Goal: Information Seeking & Learning: Learn about a topic

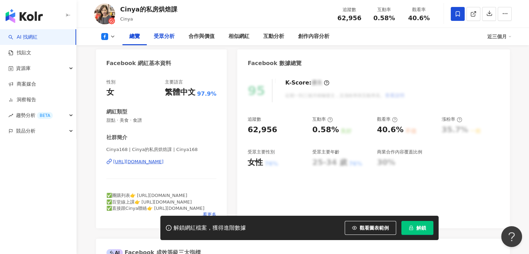
scroll to position [104, 0]
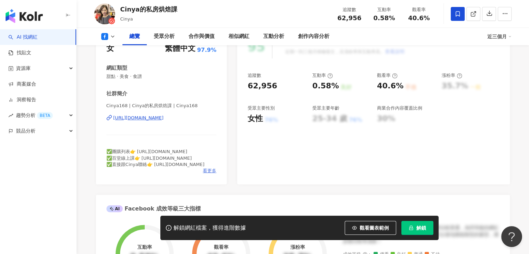
click at [208, 171] on span "看更多" at bounding box center [210, 171] width 14 height 6
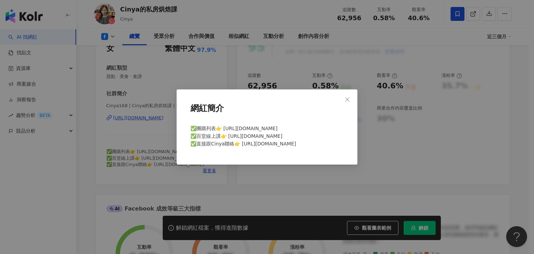
drag, startPoint x: 295, startPoint y: 146, endPoint x: 243, endPoint y: 142, distance: 51.9
click at [243, 142] on div "✅團購列表👉 https://linktr.ee/cinya ✅百堂線上課👉 https://cinya168.cashier.ecpay.com.tw/ ✅…" at bounding box center [267, 139] width 158 height 34
drag, startPoint x: 241, startPoint y: 143, endPoint x: 293, endPoint y: 143, distance: 51.8
click at [293, 143] on span "✅團購列表👉 https://linktr.ee/cinya ✅百堂線上課👉 https://cinya168.cashier.ecpay.com.tw/ ✅…" at bounding box center [243, 135] width 106 height 21
copy span "ps://m.me/cinya168"
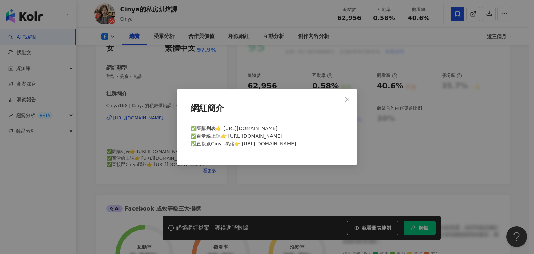
click at [321, 141] on div "✅團購列表👉 https://linktr.ee/cinya ✅百堂線上課👉 https://cinya168.cashier.ecpay.com.tw/ ✅…" at bounding box center [267, 139] width 158 height 34
drag, startPoint x: 277, startPoint y: 129, endPoint x: 225, endPoint y: 130, distance: 52.5
click at [225, 130] on div "✅團購列表👉 https://linktr.ee/cinya ✅百堂線上課👉 https://cinya168.cashier.ecpay.com.tw/ ✅…" at bounding box center [267, 139] width 158 height 34
copy span "ttps://linktr.ee/cinya"
click at [213, 81] on div "網紅簡介 ✅團購列表👉 https://linktr.ee/cinya ✅百堂線上課👉 https://cinya168.cashier.ecpay.com.…" at bounding box center [267, 127] width 534 height 254
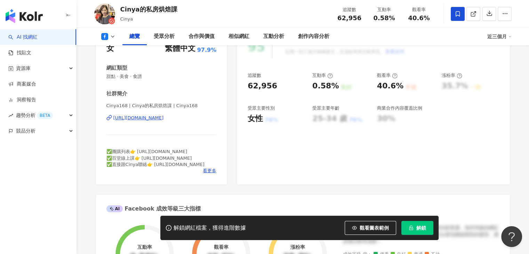
click at [112, 39] on button at bounding box center [108, 36] width 28 height 7
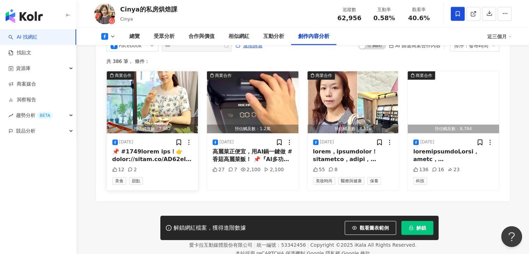
scroll to position [1894, 0]
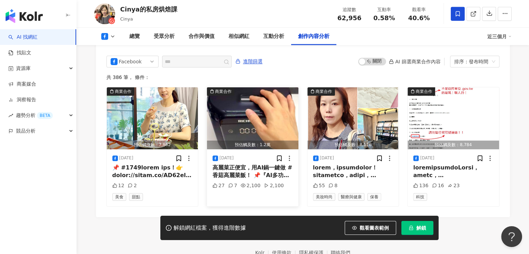
click at [275, 110] on img "button" at bounding box center [252, 118] width 91 height 62
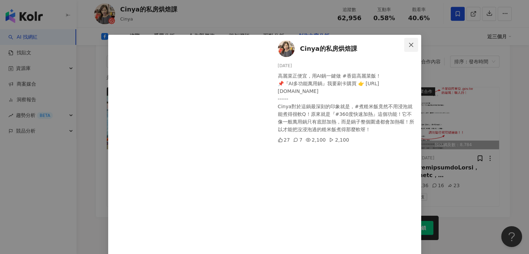
click at [408, 44] on icon "close" at bounding box center [411, 45] width 6 height 6
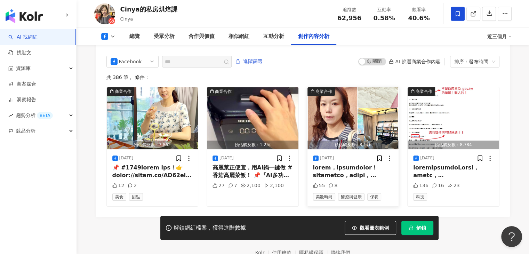
click at [334, 103] on img "button" at bounding box center [352, 118] width 91 height 62
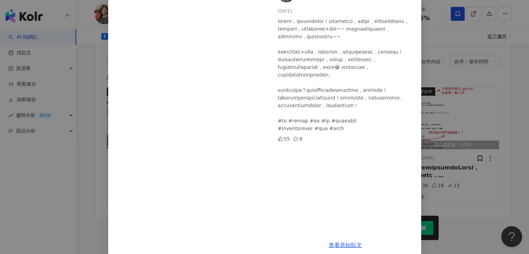
scroll to position [64, 0]
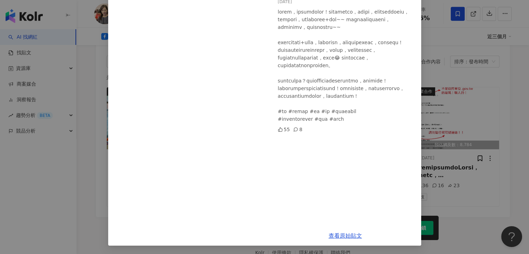
click at [438, 42] on div "Cinya的私房烘焙課 2025/9/6 55 8 查看原始貼文" at bounding box center [264, 127] width 529 height 254
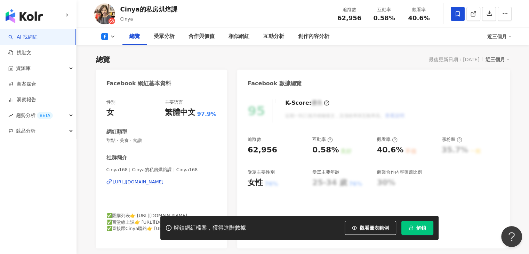
scroll to position [104, 0]
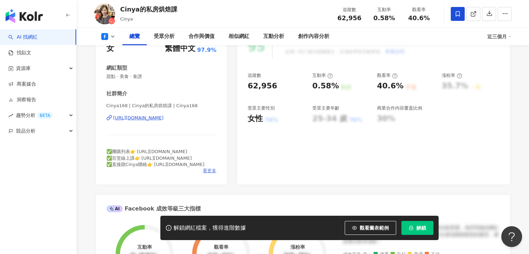
click at [211, 170] on span "看更多" at bounding box center [210, 171] width 14 height 6
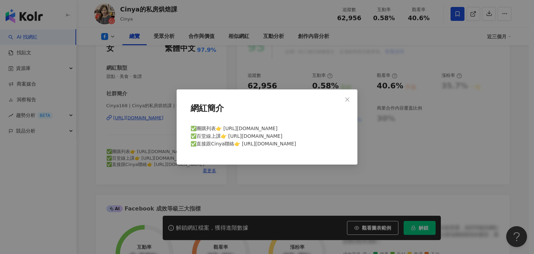
click at [165, 69] on div "網紅簡介 ✅團購列表👉 https://linktr.ee/cinya ✅百堂線上課👉 https://cinya168.cashier.ecpay.com.…" at bounding box center [267, 127] width 534 height 254
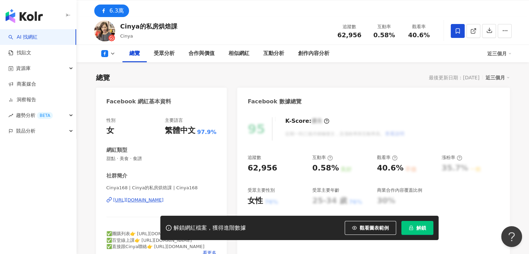
scroll to position [35, 0]
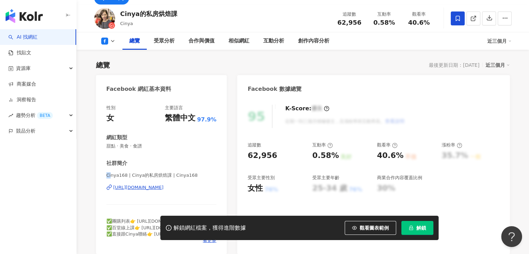
drag, startPoint x: 105, startPoint y: 174, endPoint x: 112, endPoint y: 170, distance: 8.4
click at [111, 173] on div "性別 女 主要語言 繁體中文 97.9% 網紅類型 甜點 · 美食 · 食譜 社群簡介 Cinya168 | Cinya的私房烘焙課 | Cinya168 h…" at bounding box center [161, 176] width 131 height 156
drag, startPoint x: 117, startPoint y: 174, endPoint x: 104, endPoint y: 175, distance: 12.9
click at [104, 175] on div "性別 女 主要語言 繁體中文 97.9% 網紅類型 甜點 · 美食 · 食譜 社群簡介 Cinya168 | Cinya的私房烘焙課 | Cinya168 h…" at bounding box center [161, 176] width 131 height 156
copy span "Cinya"
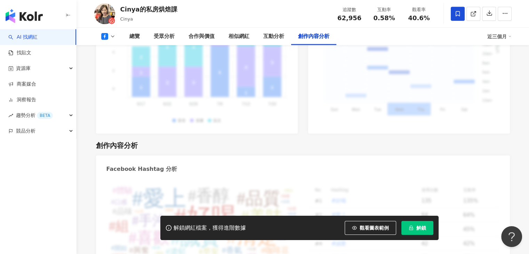
scroll to position [1911, 0]
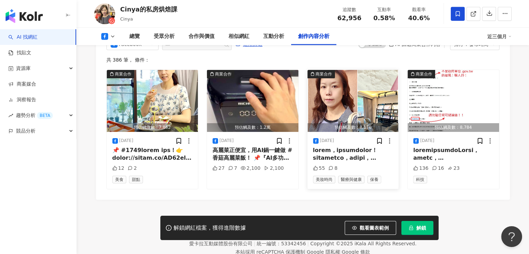
click at [343, 84] on img "button" at bounding box center [352, 101] width 91 height 62
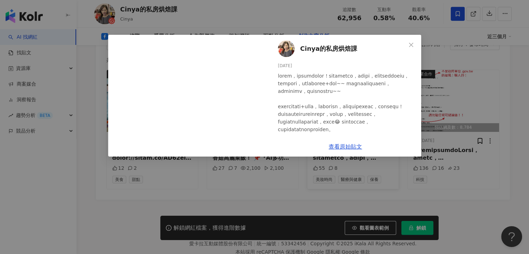
scroll to position [35, 0]
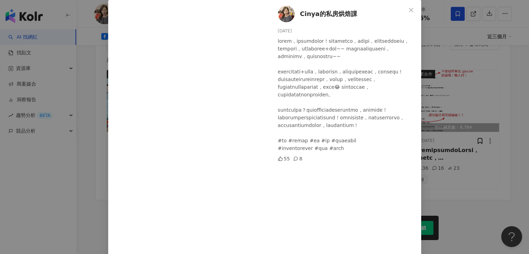
click at [423, 32] on div "Cinya的私房烘焙課 2025/9/6 55 8 查看原始貼文" at bounding box center [264, 127] width 529 height 254
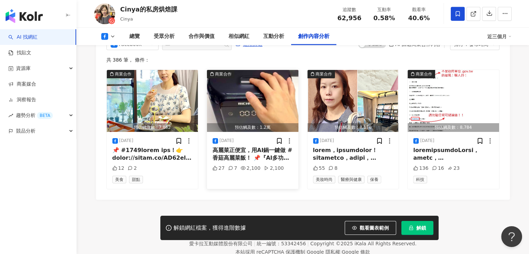
click at [279, 86] on img "button" at bounding box center [252, 101] width 91 height 62
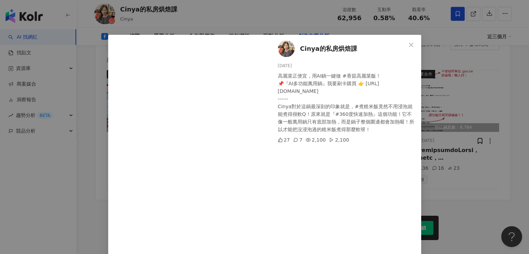
click at [443, 52] on div "Cinya的私房烘焙課 2025/9/8 高麗菜正便宜，用AI鍋一鍵做 #香菇高麗菜飯！ 📌『AI多功能萬用鍋』我要刷卡購買 👉 https://richmo…" at bounding box center [264, 127] width 529 height 254
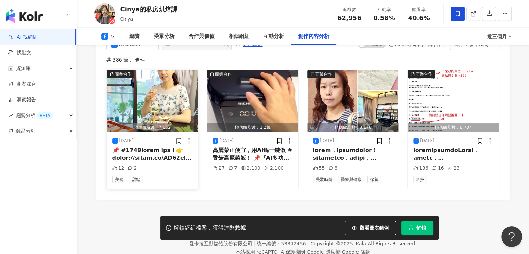
click at [166, 89] on img "button" at bounding box center [152, 101] width 91 height 62
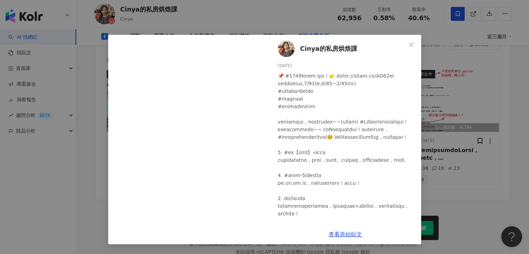
click at [423, 76] on div "Cinya的私房烘焙課 2025/9/9 12 2 查看原始貼文" at bounding box center [264, 127] width 529 height 254
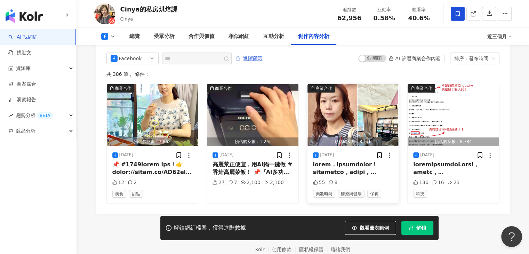
scroll to position [1859, 0]
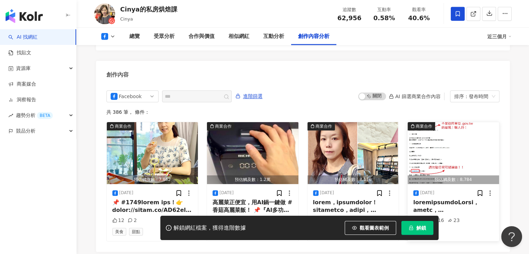
click at [422, 128] on img "button" at bounding box center [452, 153] width 91 height 62
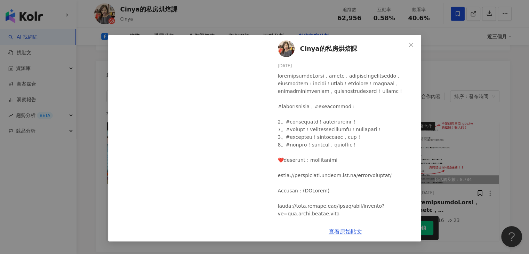
click at [435, 101] on div "Cinya的私房烘焙課 2025/9/5 136 16 23 查看原始貼文" at bounding box center [264, 127] width 529 height 254
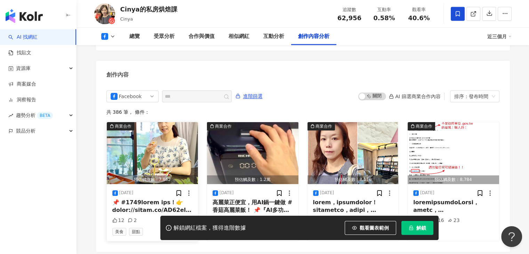
click at [165, 139] on img "button" at bounding box center [152, 153] width 91 height 62
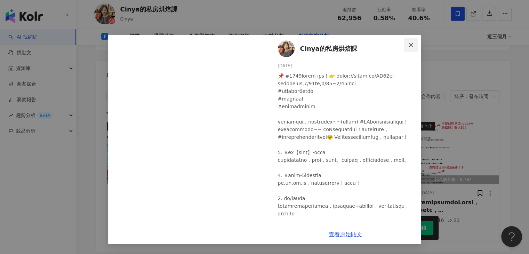
click at [413, 47] on icon "close" at bounding box center [411, 45] width 6 height 6
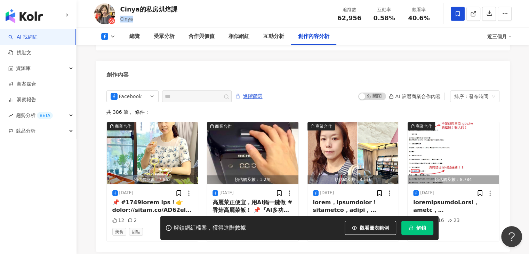
drag, startPoint x: 140, startPoint y: 17, endPoint x: 119, endPoint y: 16, distance: 21.6
click at [119, 16] on div "Cinya的私房烘焙課 Cinya 追蹤數 62,956 互動率 0.58% 觀看率 40.6%" at bounding box center [302, 13] width 445 height 27
copy span "Cinya"
click at [0, 223] on div "AI 找網紅 找貼文 資源庫 商案媒合 洞察報告 趨勢分析 BETA 競品分析" at bounding box center [38, 141] width 76 height 225
copy span "Cinya"
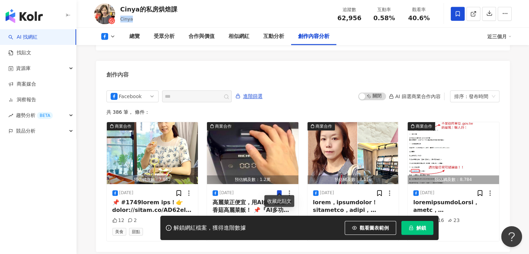
click at [38, 182] on div "AI 找網紅 找貼文 資源庫 商案媒合 洞察報告 趨勢分析 BETA 競品分析" at bounding box center [38, 141] width 76 height 225
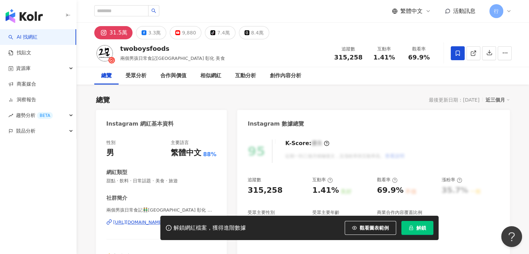
scroll to position [174, 0]
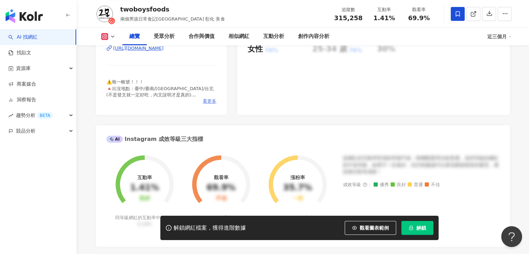
click at [214, 98] on span "看更多" at bounding box center [210, 101] width 14 height 6
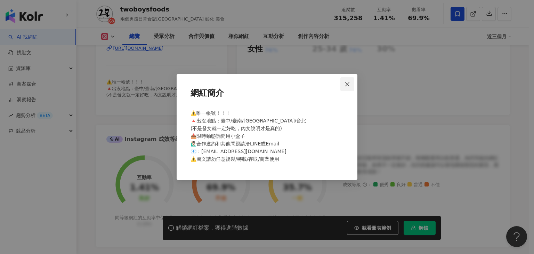
click at [350, 88] on button "Close" at bounding box center [347, 84] width 14 height 14
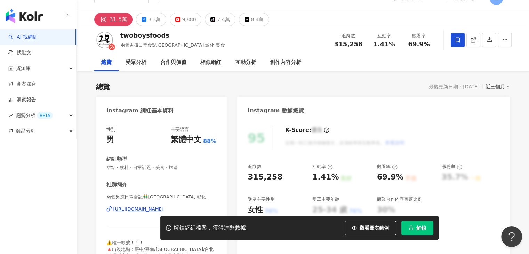
scroll to position [139, 0]
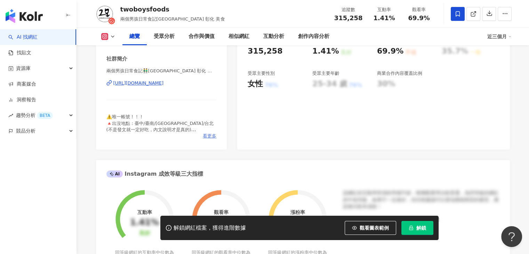
click at [209, 134] on span "看更多" at bounding box center [210, 136] width 14 height 6
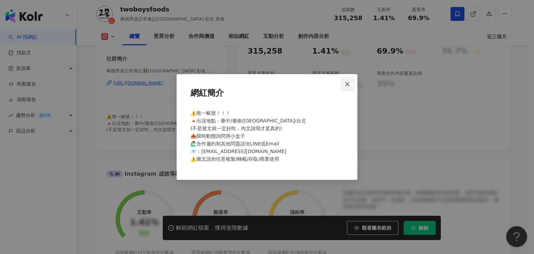
click at [348, 84] on icon "close" at bounding box center [347, 84] width 6 height 6
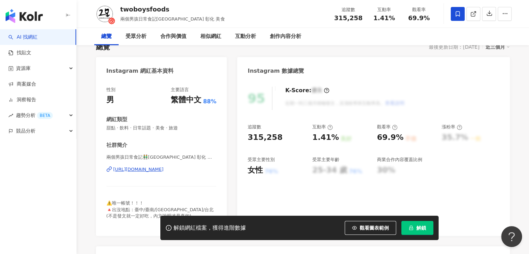
scroll to position [0, 0]
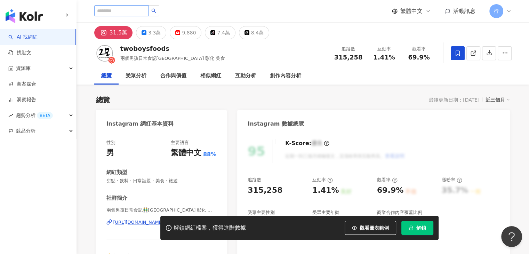
drag, startPoint x: 125, startPoint y: 18, endPoint x: 129, endPoint y: 15, distance: 4.9
click at [125, 18] on div "繁體中文 活動訊息 行" at bounding box center [302, 11] width 417 height 22
click at [132, 11] on input "search" at bounding box center [121, 10] width 54 height 11
paste input "*******"
type input "*******"
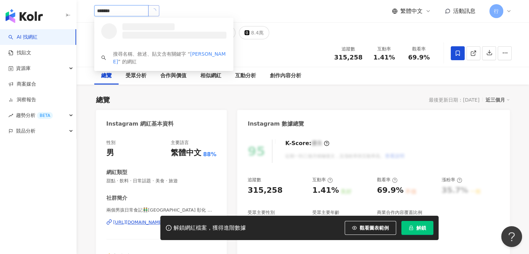
click at [159, 9] on button "button" at bounding box center [153, 10] width 11 height 11
click at [156, 26] on div "[PERSON_NAME] WGS" at bounding box center [139, 26] width 39 height 7
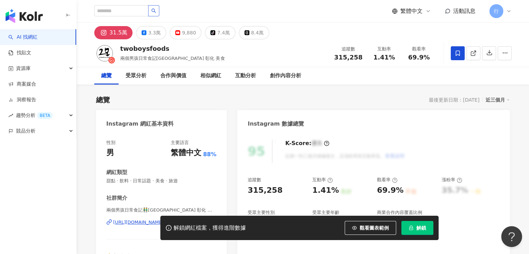
click at [232, 101] on div "總覽 最後更新日期：2025/9/17 近三個月" at bounding box center [303, 100] width 414 height 10
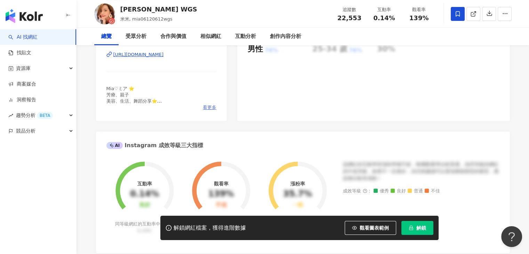
click at [212, 105] on div "Mia♡ミア ⭐️ 芳療、親子 美容、生活、舞蹈分享⭐️ 芳療帳號：aroma3mia 工作: [EMAIL_ADDRESS][DOMAIN_NAME]⭐️" at bounding box center [161, 94] width 110 height 19
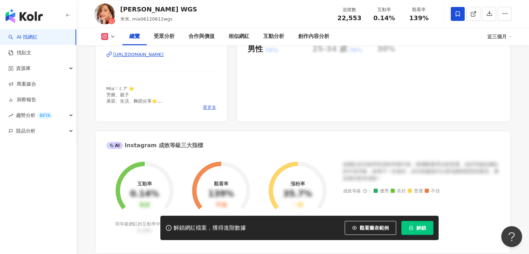
click at [210, 111] on span "看更多" at bounding box center [210, 107] width 14 height 6
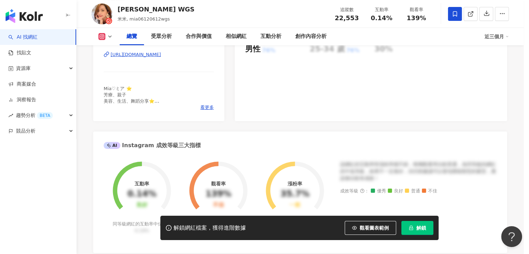
scroll to position [139, 0]
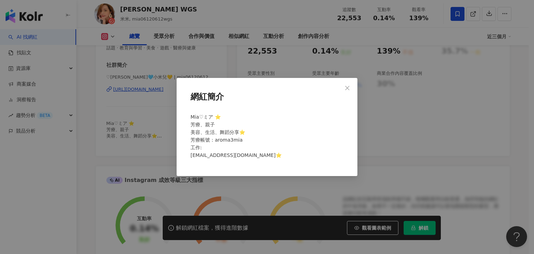
click at [164, 102] on div "網紅簡介 Mia♡ミア ⭐️ 芳療、親子 美容、生活、舞蹈分享⭐️ 芳療帳號：aroma3mia 工作: Miachuang0612@gmail.com⭐️" at bounding box center [267, 127] width 534 height 254
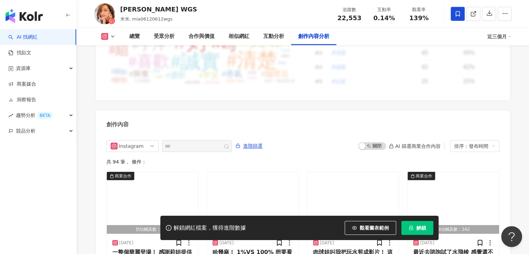
scroll to position [2117, 0]
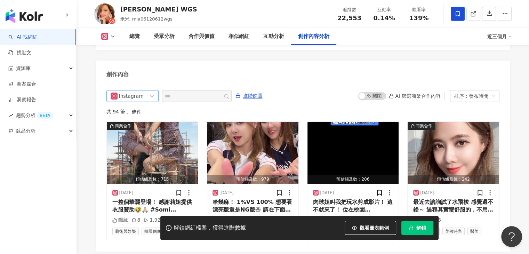
click at [147, 92] on span "Instagram" at bounding box center [133, 95] width 44 height 11
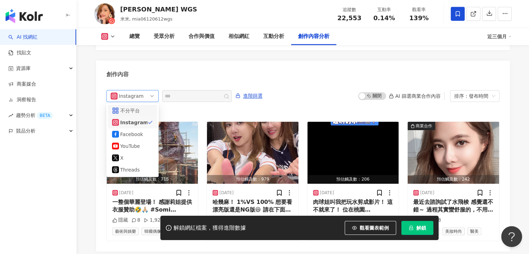
click at [152, 75] on div "創作內容" at bounding box center [303, 71] width 414 height 23
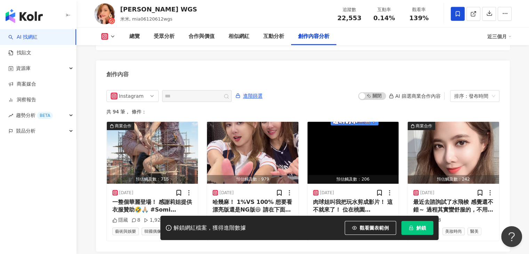
click at [114, 34] on icon at bounding box center [113, 37] width 6 height 6
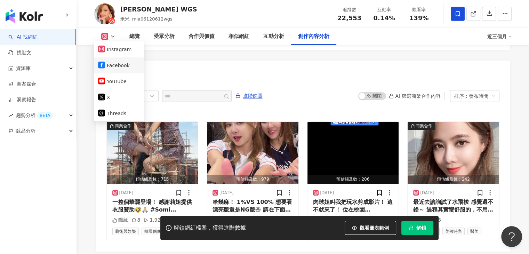
click at [115, 66] on button "Facebook" at bounding box center [119, 65] width 42 height 10
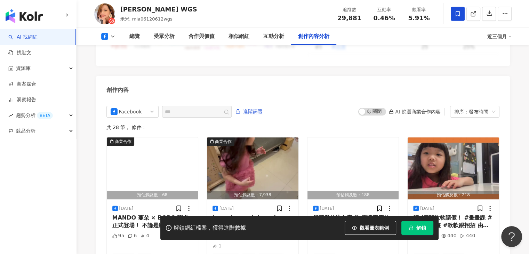
scroll to position [1853, 0]
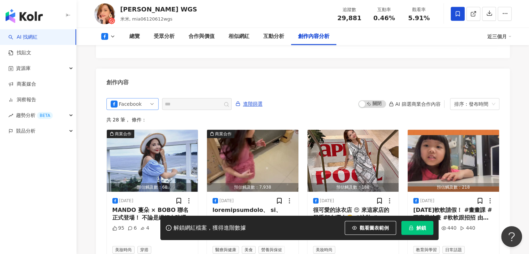
click at [131, 98] on div "Facebook" at bounding box center [130, 103] width 23 height 11
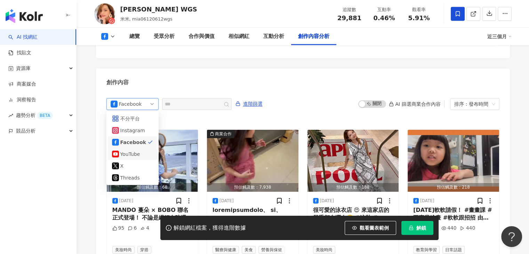
click at [131, 150] on div "YouTube" at bounding box center [131, 154] width 23 height 8
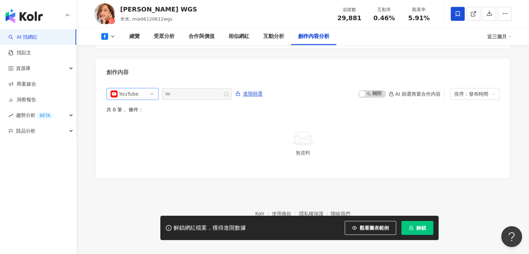
scroll to position [1852, 0]
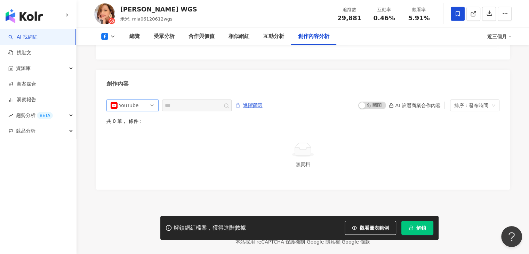
click at [140, 100] on div "YouTube" at bounding box center [130, 105] width 23 height 11
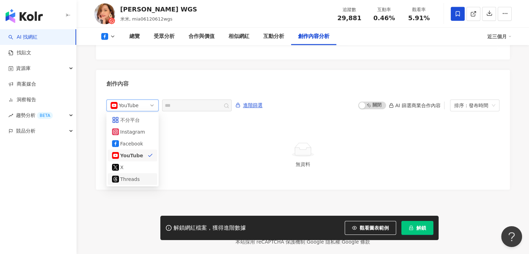
click at [138, 175] on div "Threads" at bounding box center [131, 179] width 23 height 8
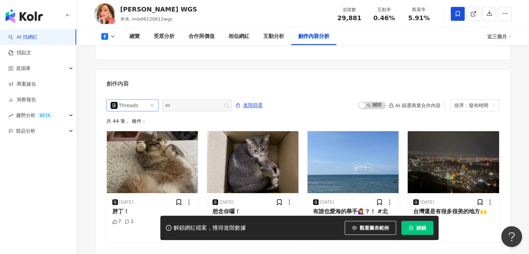
click at [111, 38] on icon at bounding box center [113, 37] width 6 height 6
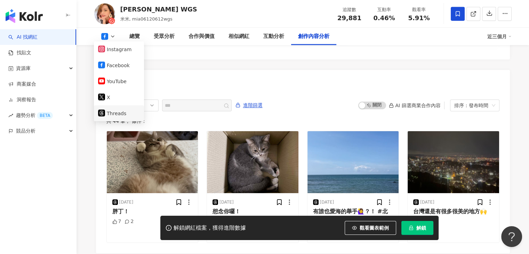
click at [107, 109] on button "Threads" at bounding box center [119, 113] width 42 height 10
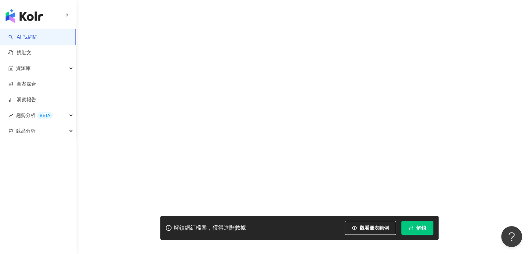
scroll to position [1375, 0]
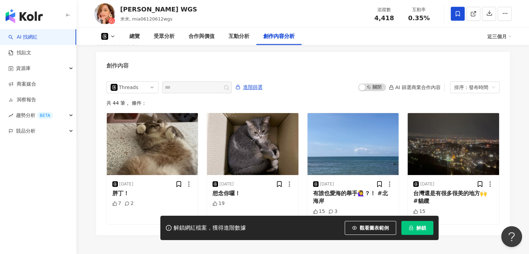
click at [153, 93] on span "Threads" at bounding box center [133, 87] width 44 height 11
click at [135, 133] on img "button" at bounding box center [152, 144] width 91 height 62
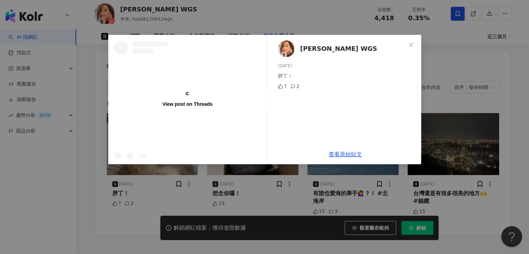
click at [146, 96] on div "View post on Threads" at bounding box center [187, 99] width 158 height 21
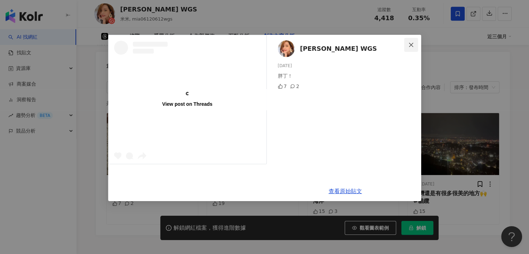
click at [412, 45] on icon "close" at bounding box center [411, 45] width 6 height 6
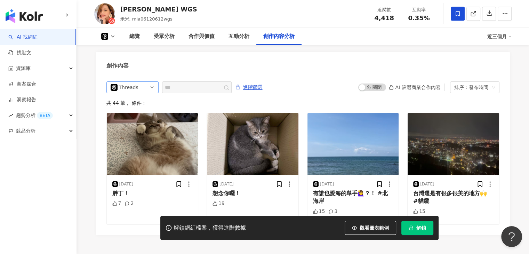
click at [147, 92] on span "Threads" at bounding box center [133, 87] width 44 height 11
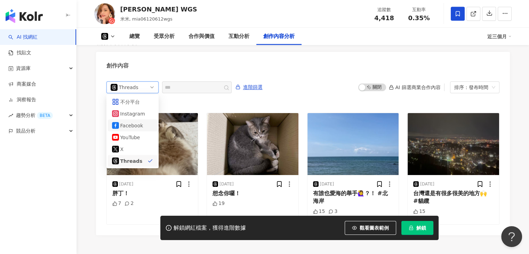
click at [140, 129] on div "Facebook" at bounding box center [131, 126] width 23 height 8
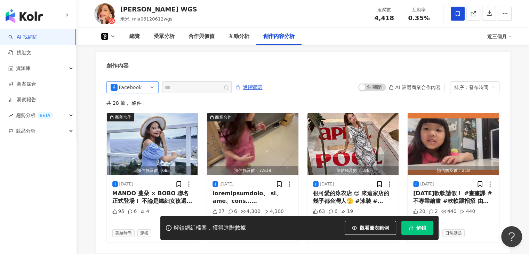
scroll to position [1387, 0]
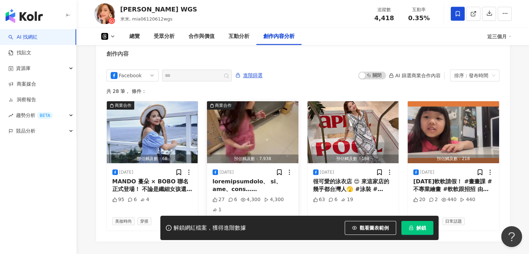
click at [266, 121] on img "button" at bounding box center [252, 132] width 91 height 62
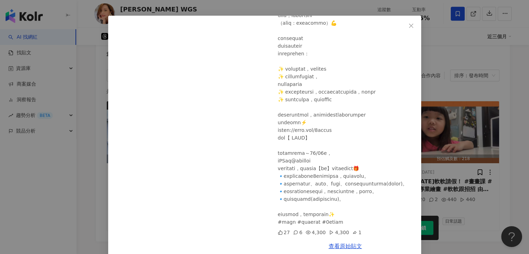
scroll to position [30, 0]
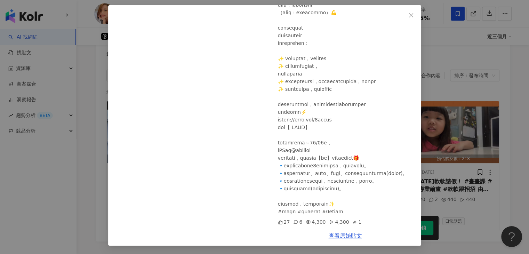
click at [442, 70] on div "Mia 小米兒 WGS 2025/7/1 27 6 4,300 4,300 1 查看原始貼文" at bounding box center [264, 127] width 529 height 254
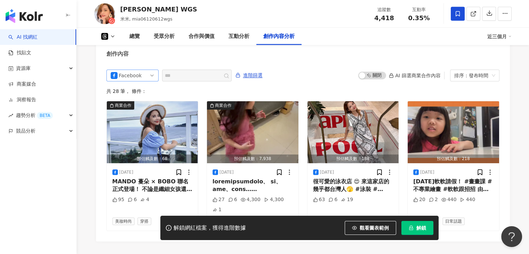
click at [145, 81] on span "Facebook" at bounding box center [133, 75] width 44 height 11
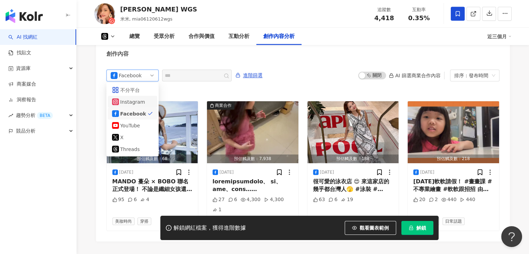
click at [134, 106] on div "Instagram" at bounding box center [131, 102] width 23 height 8
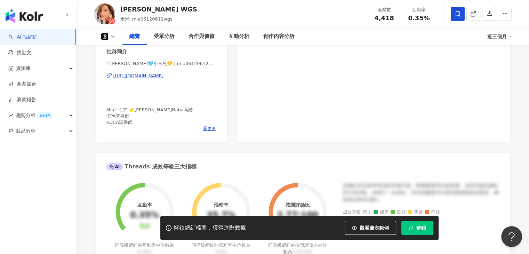
scroll to position [32, 0]
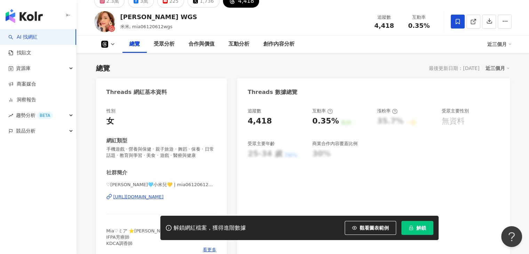
click at [111, 46] on icon at bounding box center [113, 44] width 6 height 6
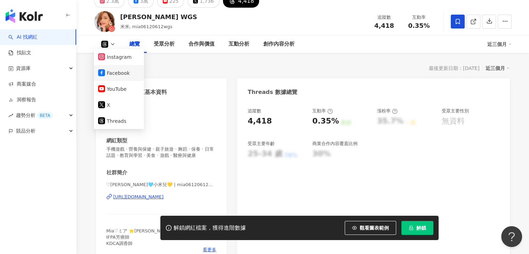
click at [114, 72] on button "Facebook" at bounding box center [119, 73] width 42 height 10
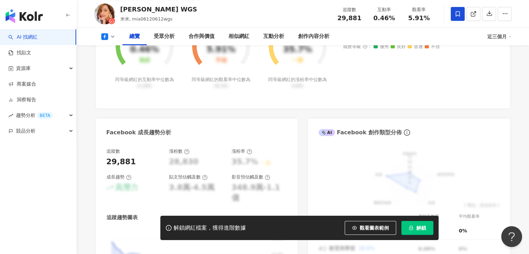
scroll to position [205, 0]
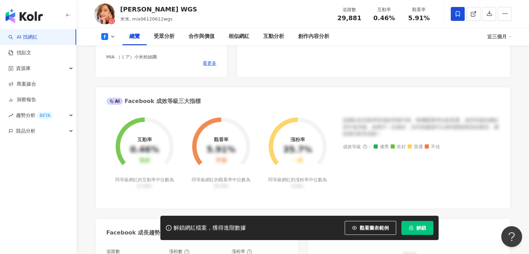
click at [112, 37] on polyline at bounding box center [112, 36] width 3 height 1
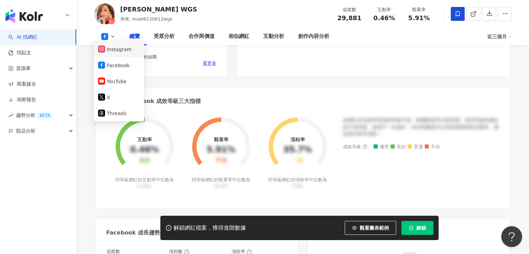
click at [117, 53] on button "Instagram" at bounding box center [119, 49] width 42 height 10
click at [226, 103] on div "AI Facebook 成效等級三大指標" at bounding box center [303, 98] width 414 height 23
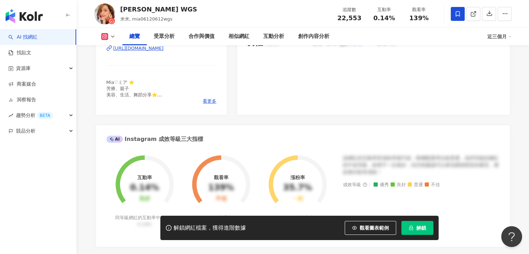
scroll to position [120, 0]
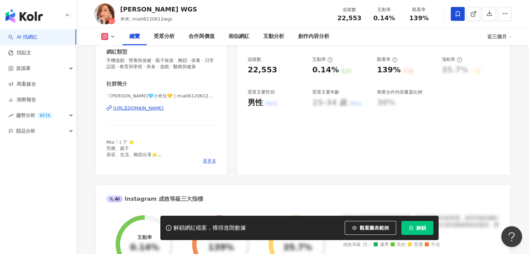
click at [205, 160] on span "看更多" at bounding box center [210, 161] width 14 height 6
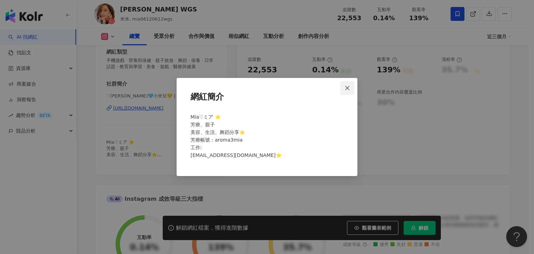
click at [345, 91] on button "Close" at bounding box center [347, 88] width 14 height 14
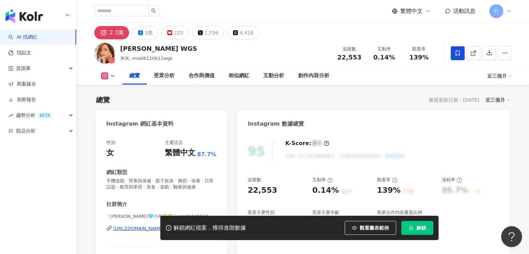
scroll to position [120, 0]
